Goal: Find specific page/section: Find specific page/section

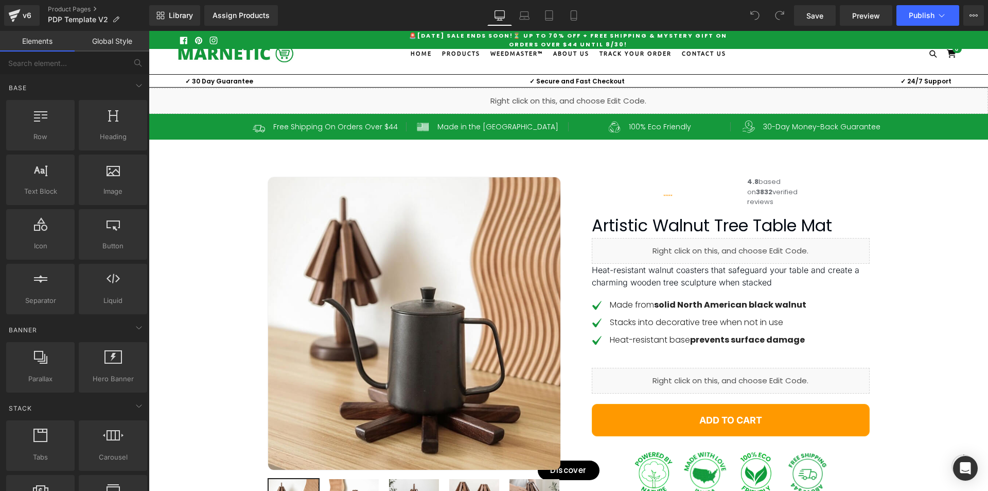
scroll to position [103, 0]
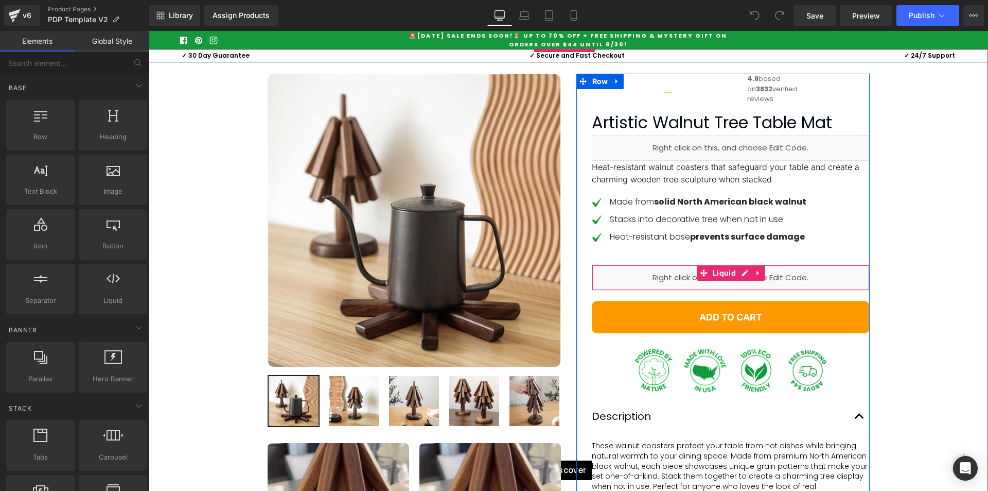
click at [651, 290] on div "Liquid" at bounding box center [731, 278] width 278 height 26
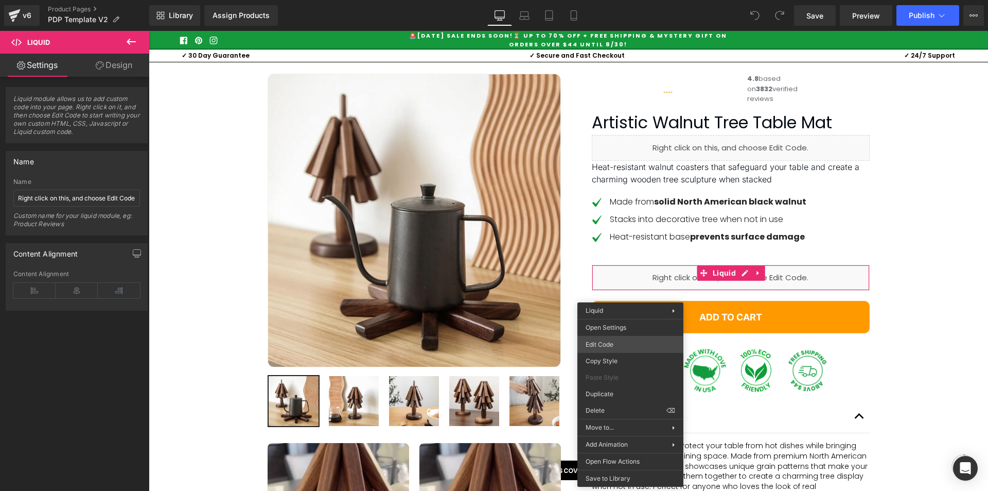
click at [618, 0] on div "You are previewing how the will restyle your page. You can not edit Elements in…" at bounding box center [494, 0] width 988 height 0
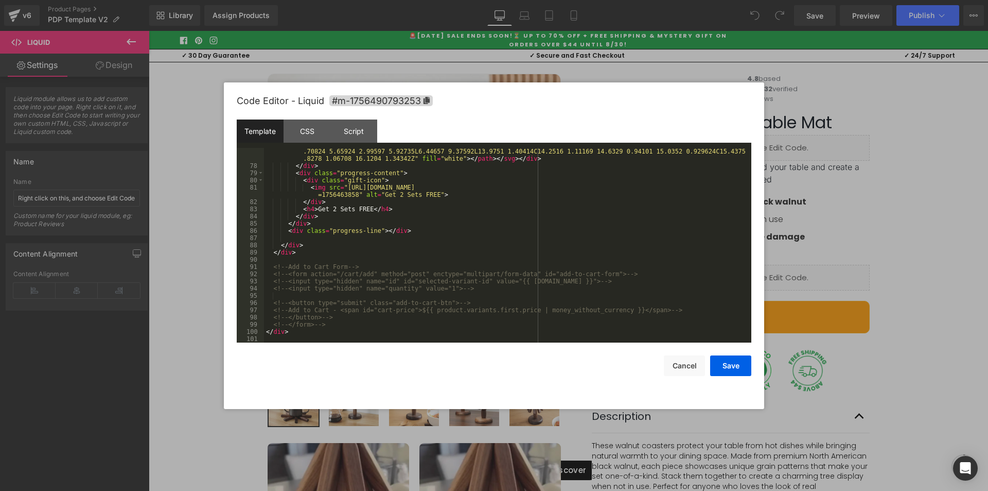
scroll to position [677, 0]
click at [684, 363] on button "Cancel" at bounding box center [684, 365] width 41 height 21
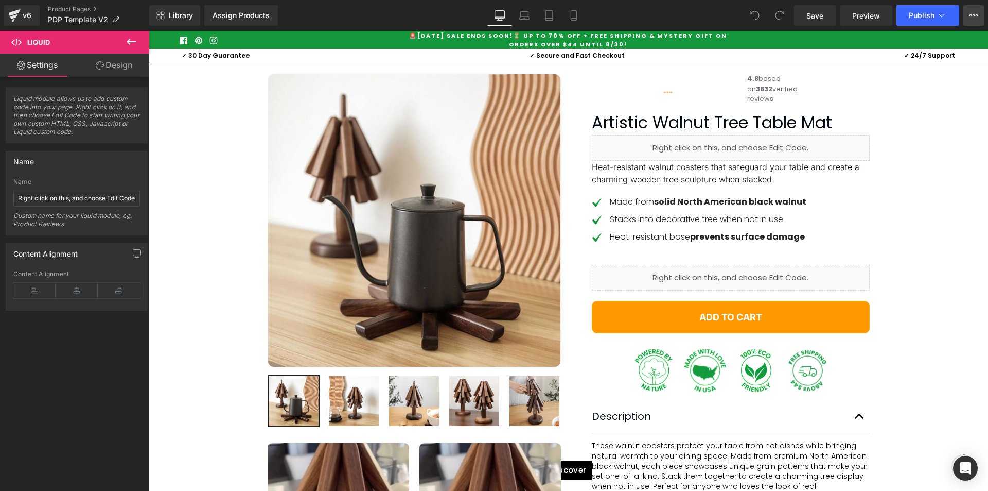
click at [971, 13] on icon at bounding box center [974, 15] width 8 height 8
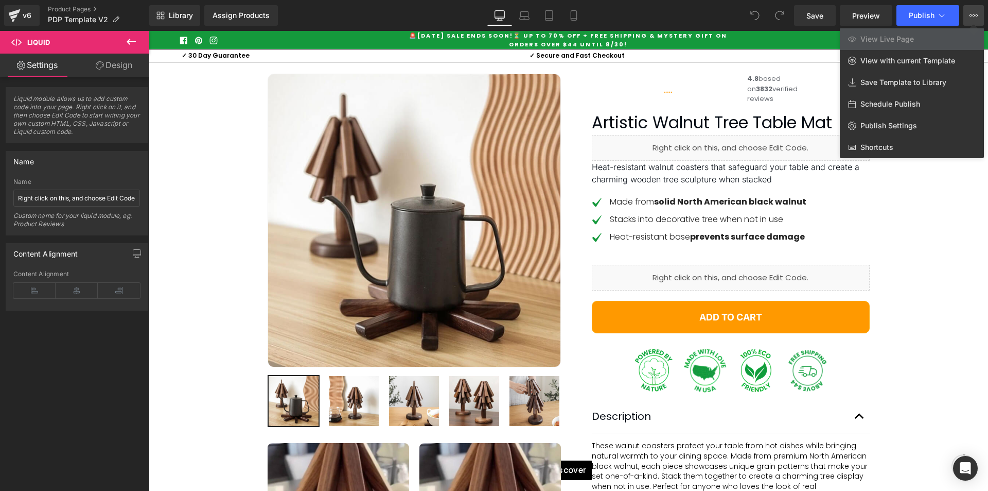
click at [898, 38] on span "View Live Page" at bounding box center [888, 38] width 54 height 9
click at [946, 60] on span "View with current Template" at bounding box center [908, 60] width 95 height 9
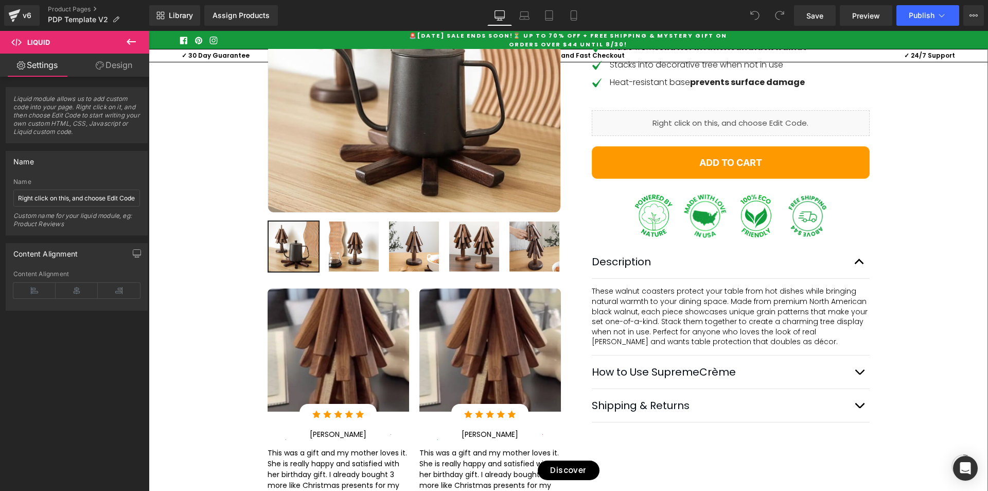
scroll to position [206, 0]
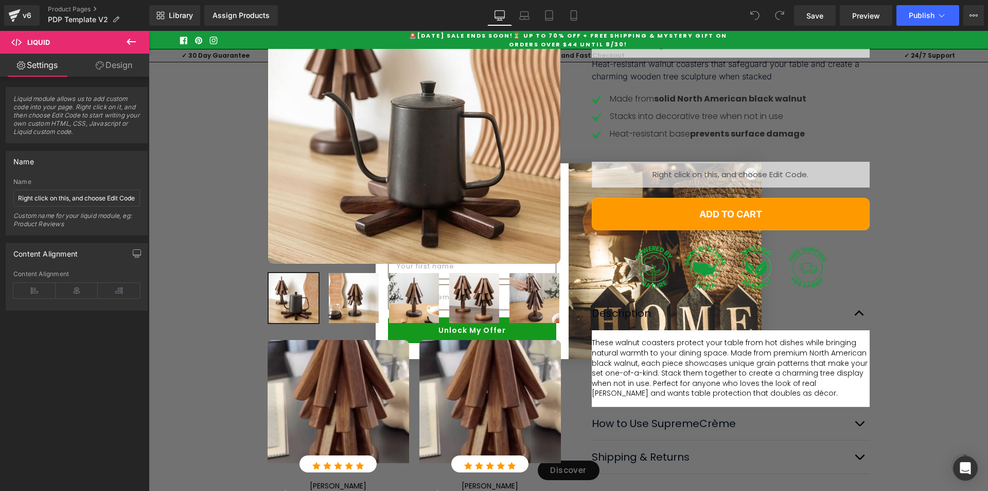
click at [131, 40] on icon at bounding box center [131, 42] width 12 height 12
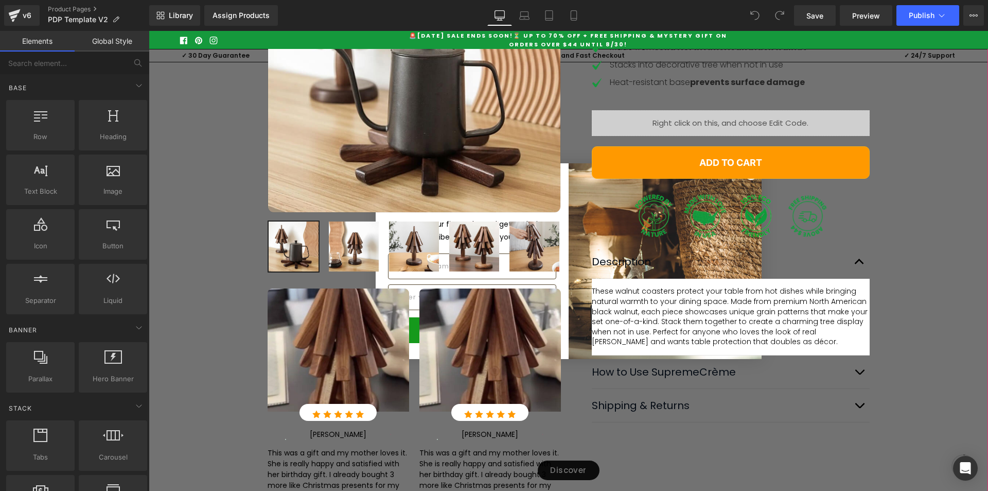
scroll to position [0, 0]
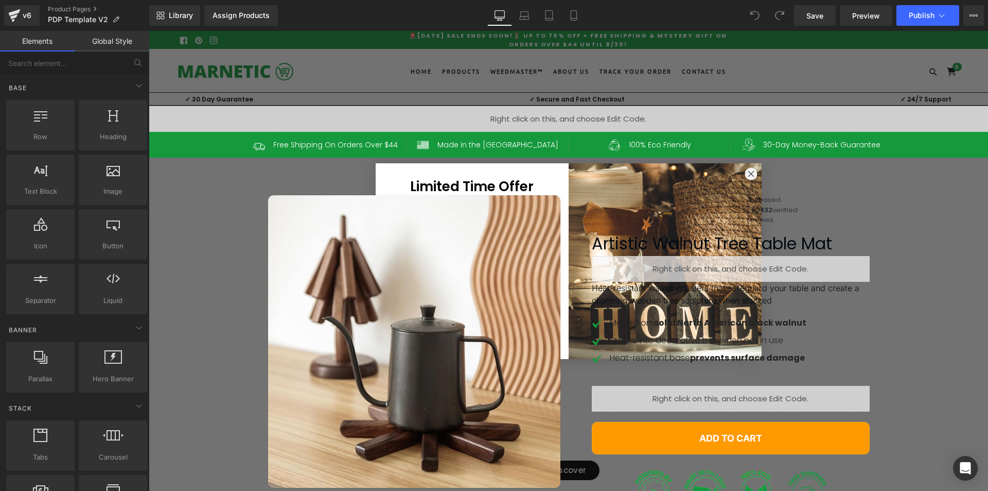
click at [930, 236] on div "Best Seller (P) Image Row" at bounding box center [569, 483] width 840 height 608
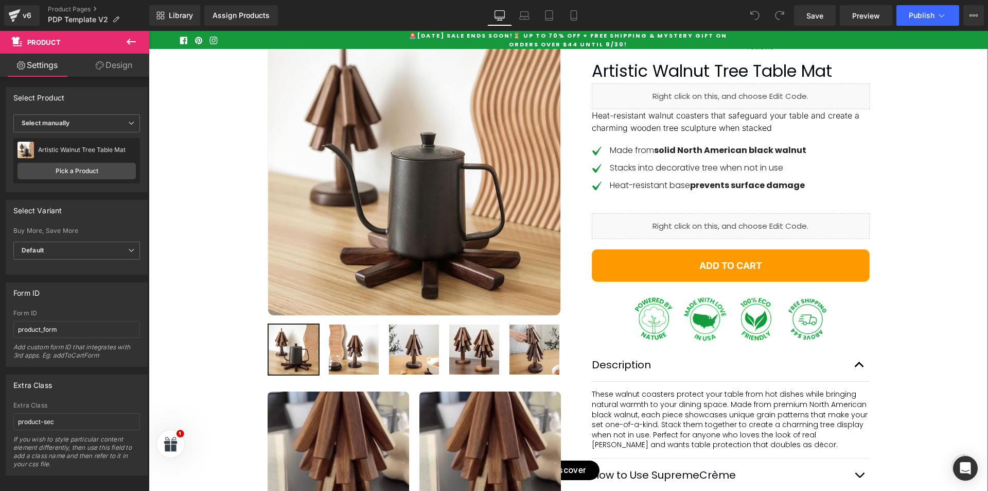
scroll to position [309, 0]
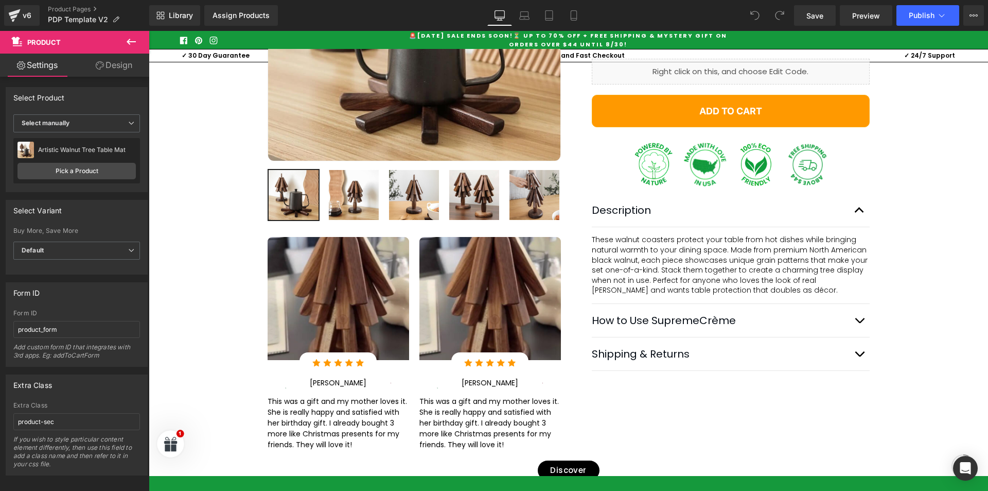
click at [127, 40] on icon at bounding box center [131, 42] width 12 height 12
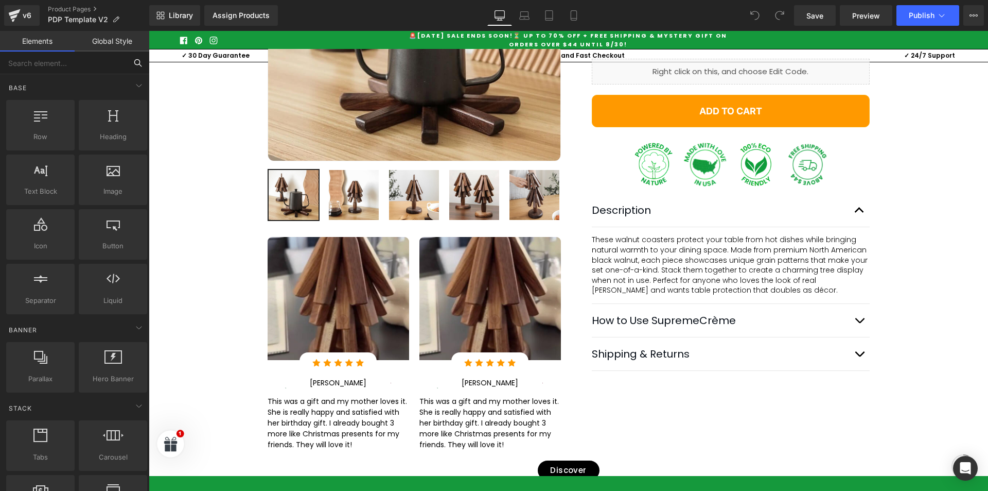
click at [60, 67] on input "text" at bounding box center [63, 62] width 127 height 23
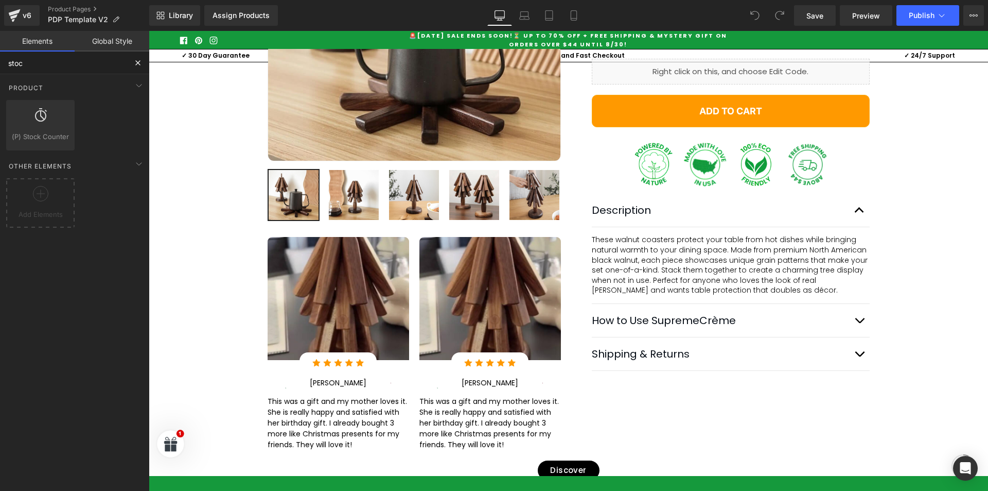
type input "stock"
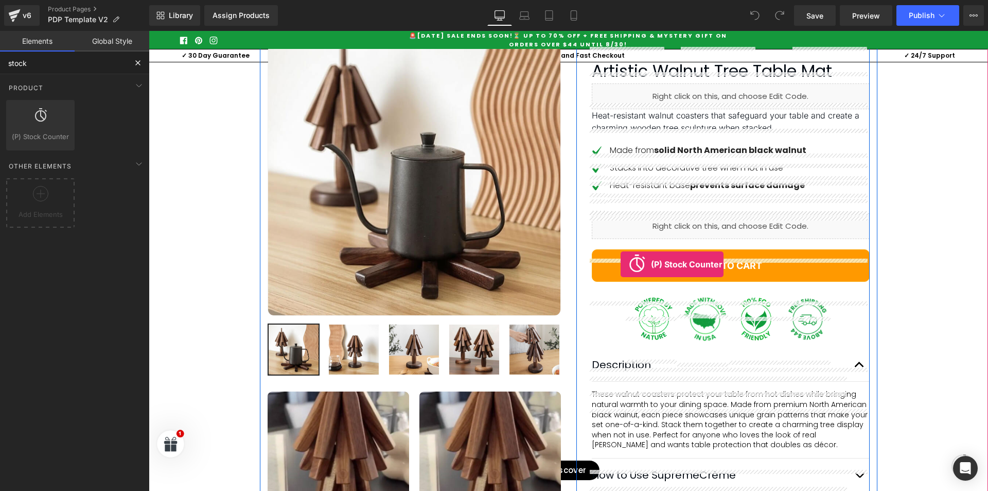
drag, startPoint x: 195, startPoint y: 158, endPoint x: 621, endPoint y: 264, distance: 438.9
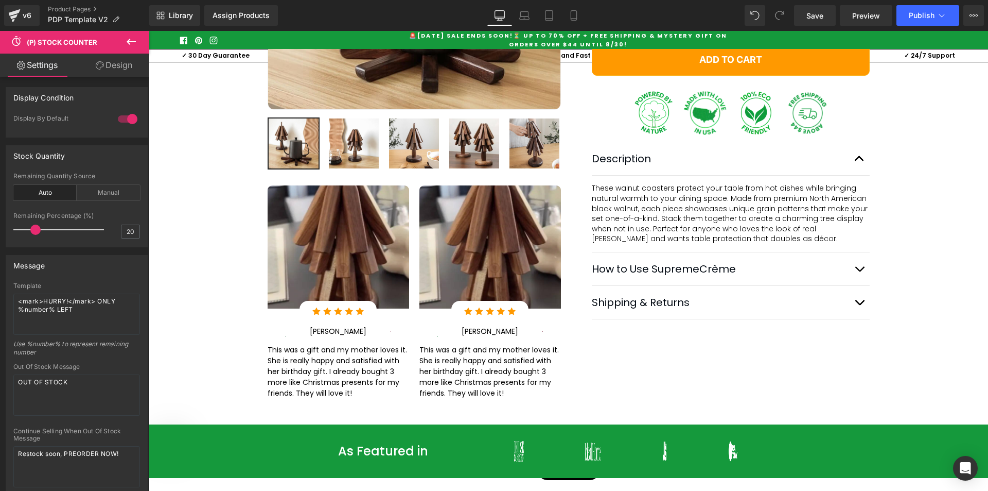
scroll to position [103, 0]
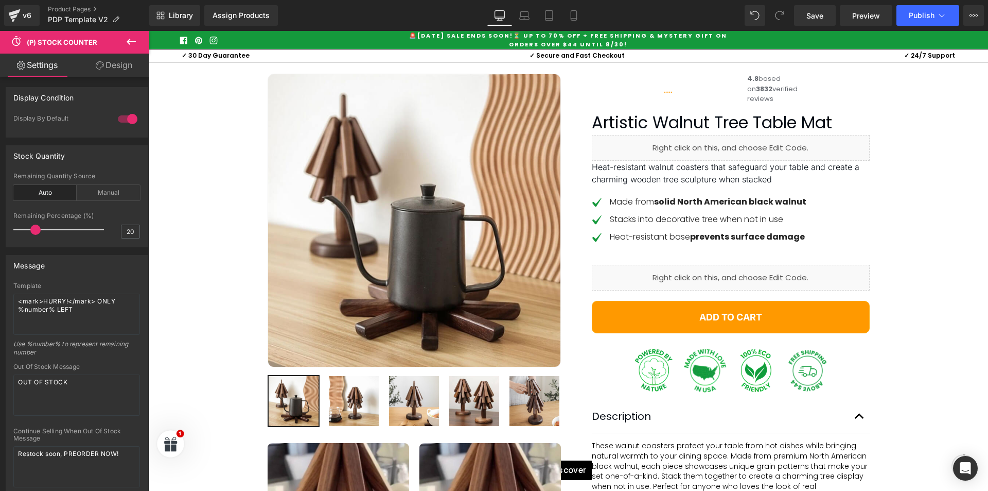
click at [106, 68] on link "Design" at bounding box center [114, 65] width 75 height 23
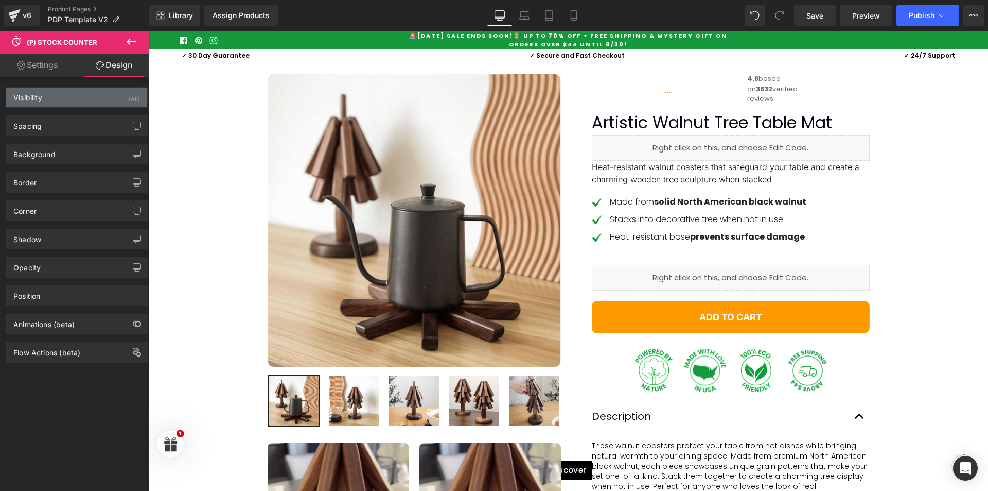
click at [83, 99] on div "Visibility (All)" at bounding box center [76, 98] width 141 height 20
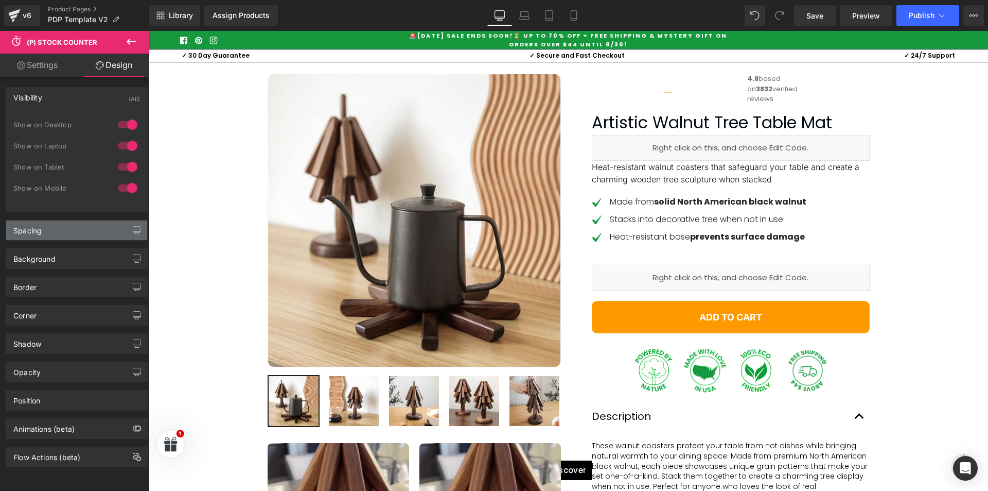
click at [51, 230] on div "Spacing" at bounding box center [76, 230] width 141 height 20
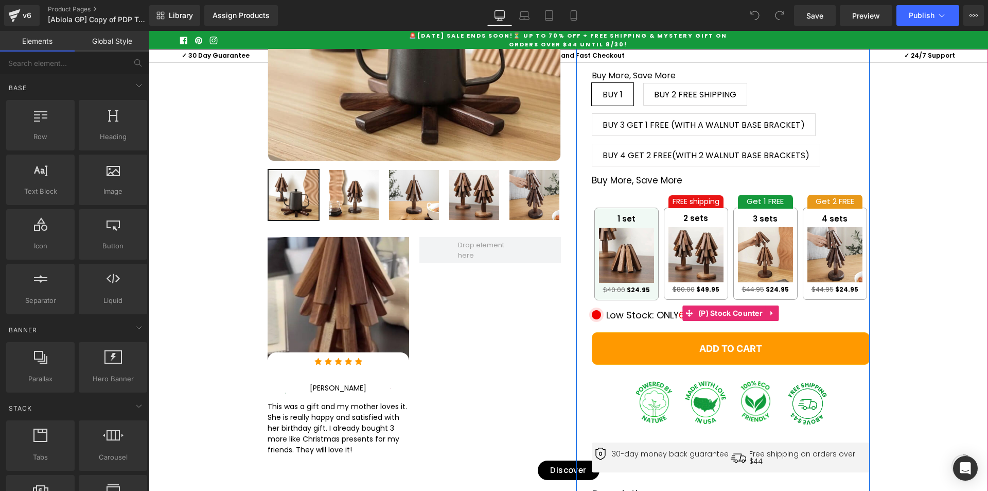
click at [629, 322] on div "Low Stock: ONLY 6 Left!" at bounding box center [731, 315] width 278 height 14
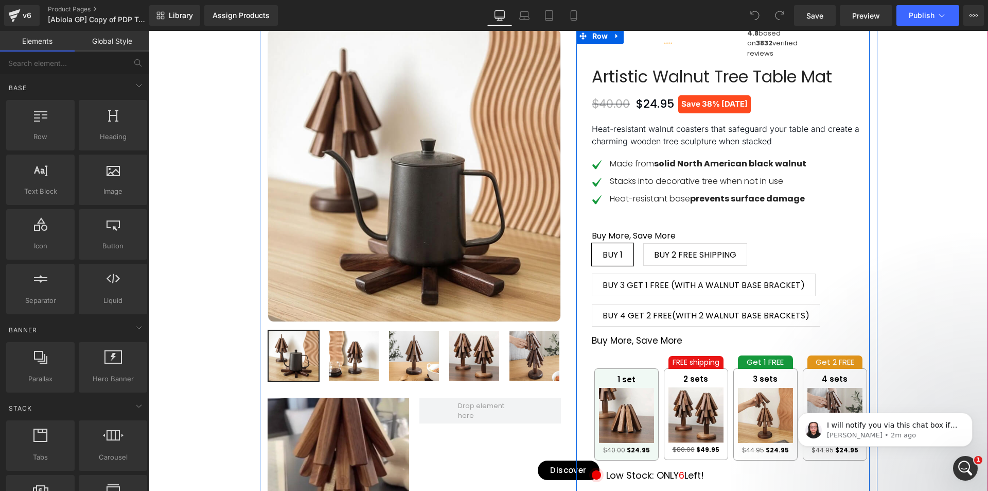
scroll to position [257, 0]
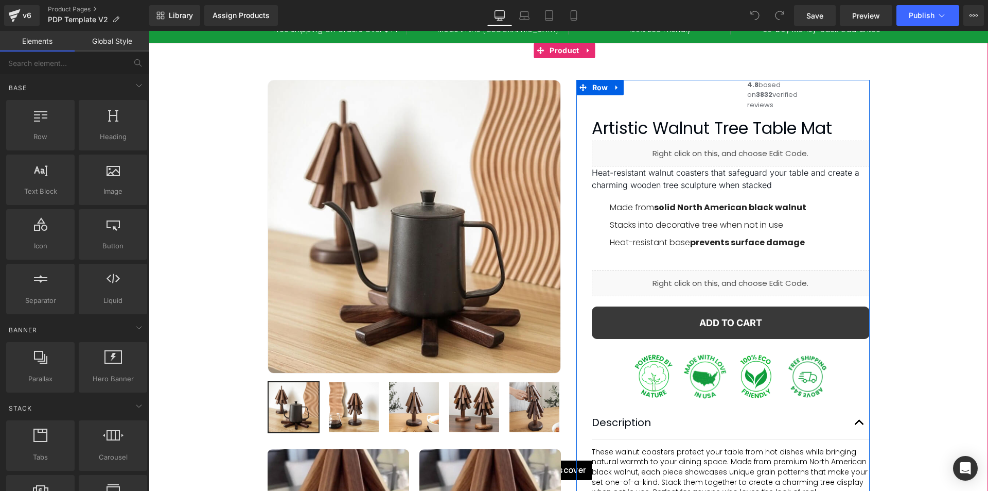
scroll to position [154, 0]
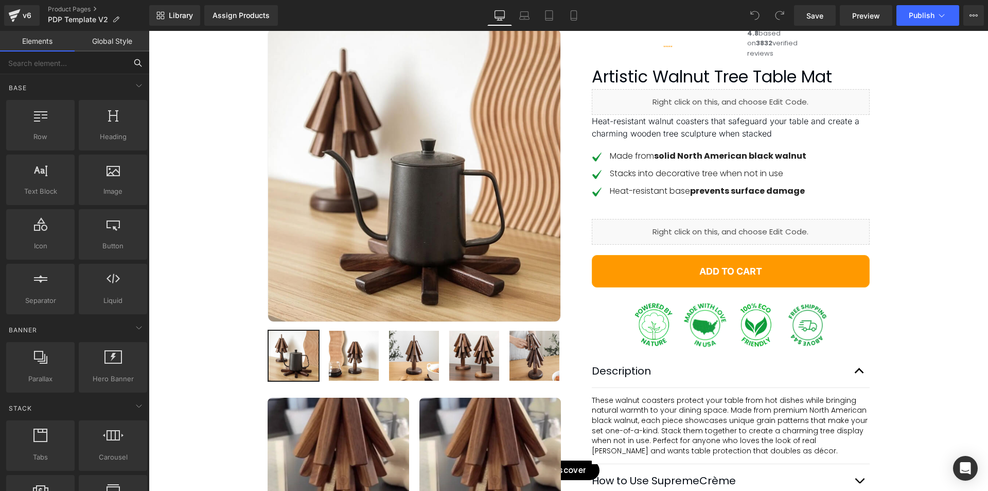
click at [45, 68] on input "text" at bounding box center [63, 62] width 127 height 23
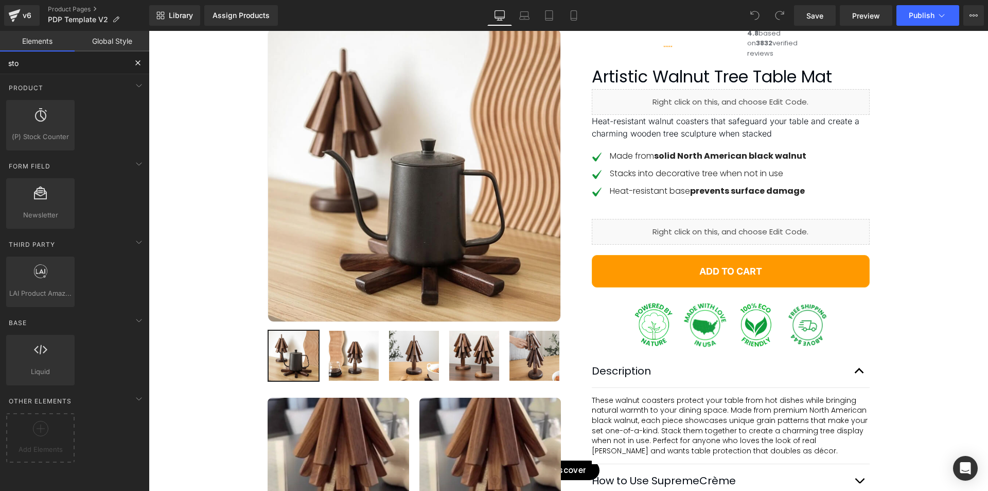
type input "stoc"
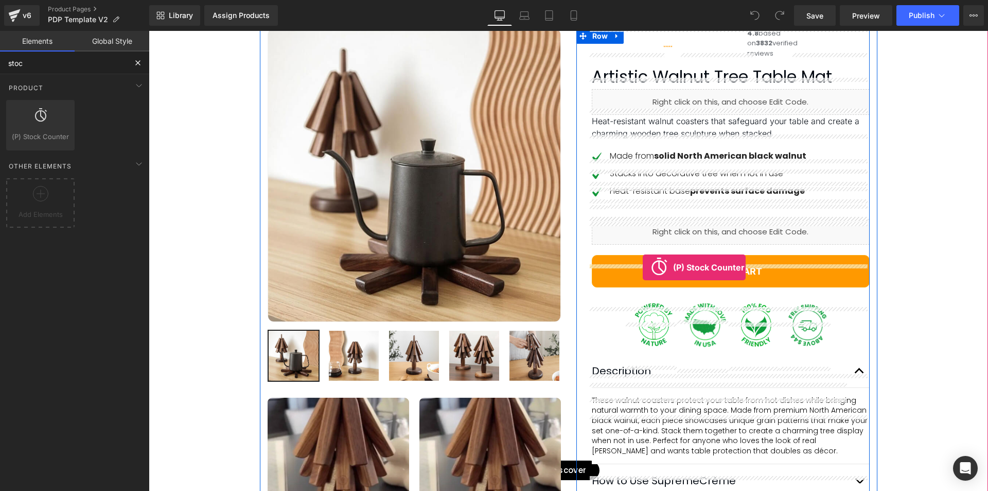
drag, startPoint x: 401, startPoint y: 231, endPoint x: 643, endPoint y: 267, distance: 245.1
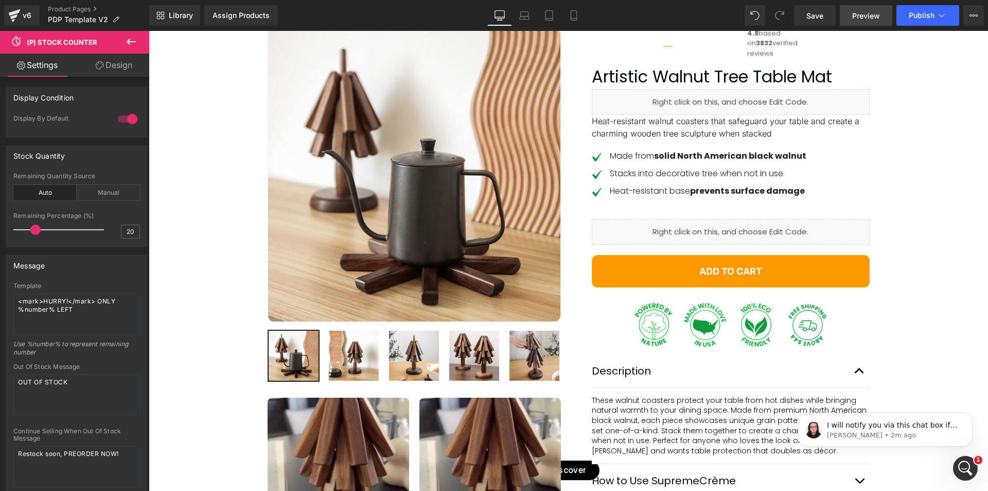
scroll to position [0, 0]
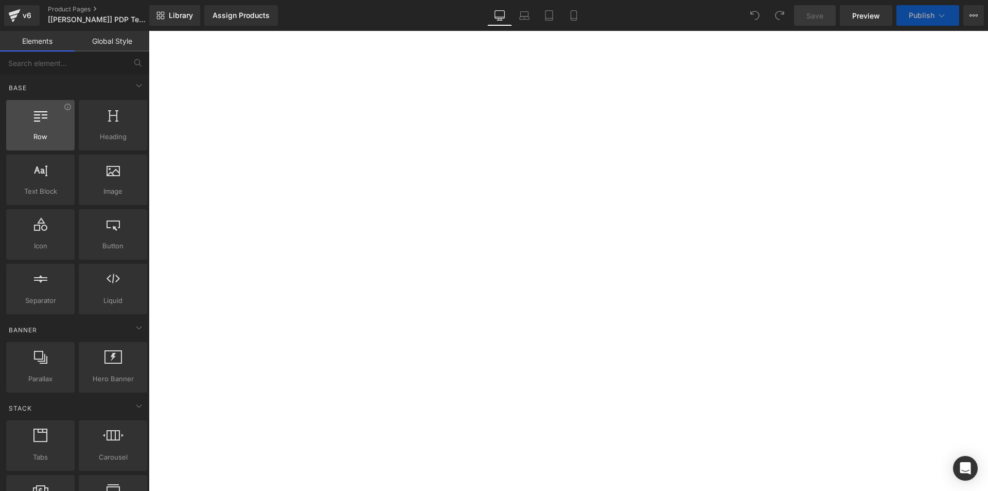
scroll to position [51, 0]
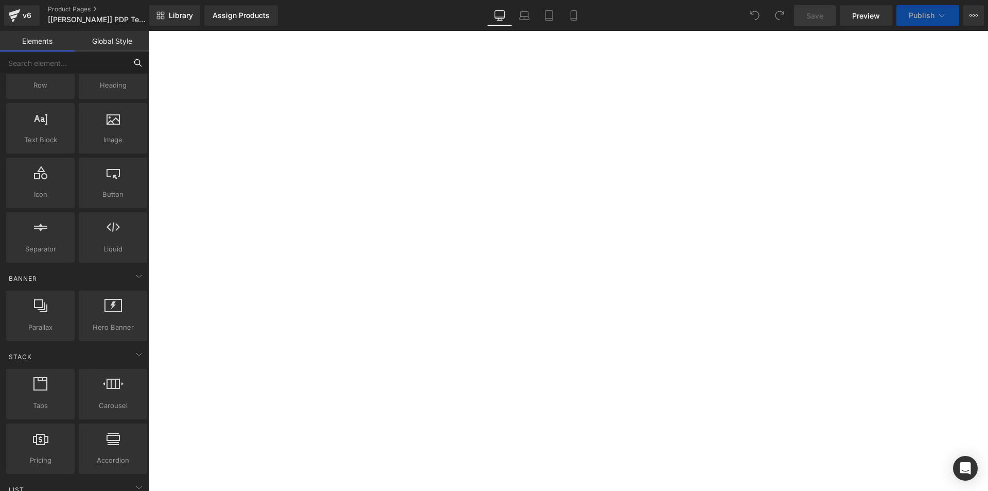
click at [58, 62] on input "text" at bounding box center [63, 62] width 127 height 23
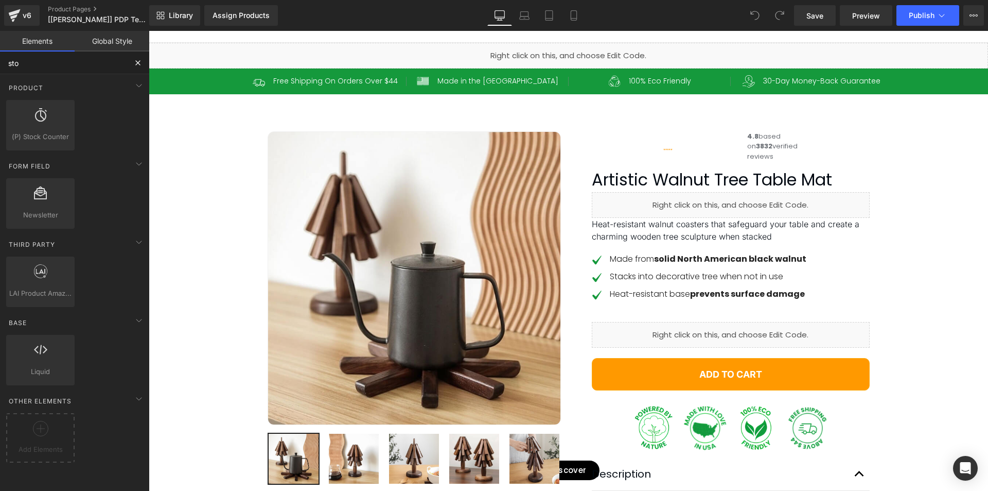
scroll to position [0, 0]
type input "stock"
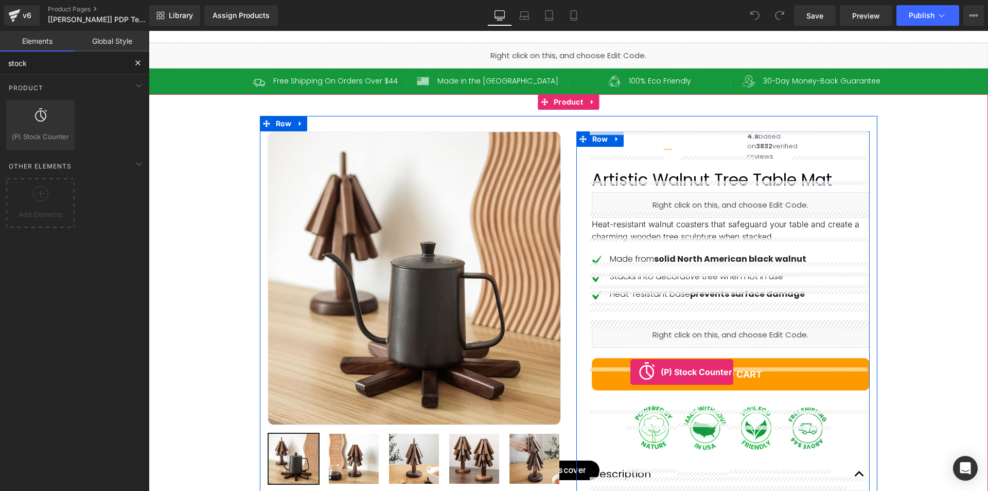
drag, startPoint x: 186, startPoint y: 154, endPoint x: 631, endPoint y: 372, distance: 494.8
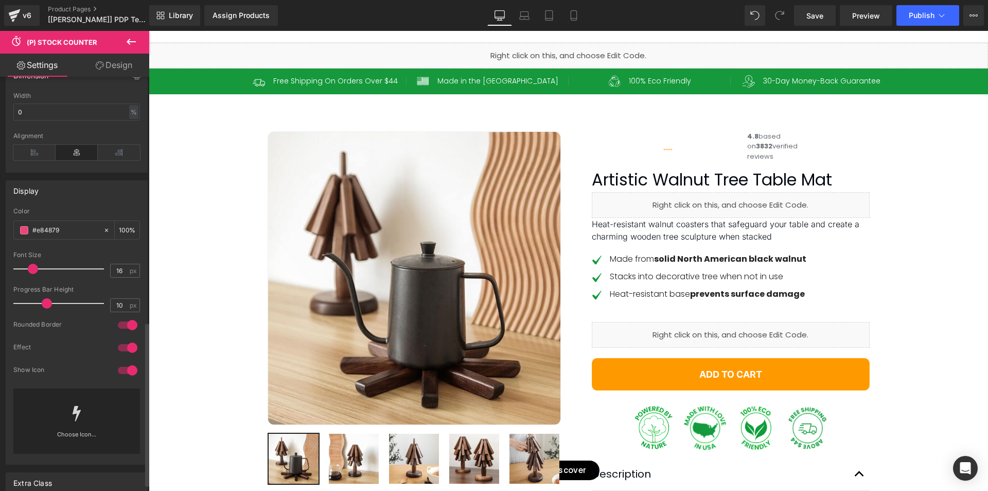
scroll to position [634, 0]
